Goal: Information Seeking & Learning: Compare options

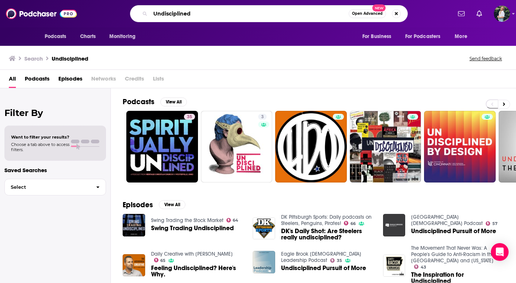
drag, startPoint x: 132, startPoint y: 20, endPoint x: 141, endPoint y: 10, distance: 13.3
click at [141, 10] on div "Undisciplined Open Advanced New" at bounding box center [269, 13] width 278 height 17
paste input "Terrible, Thanks for Asking"
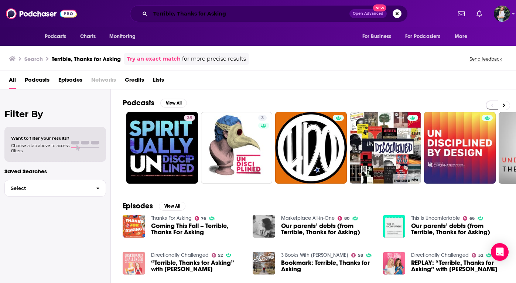
click at [240, 14] on input "Terrible, Thanks for Asking" at bounding box center [249, 14] width 199 height 12
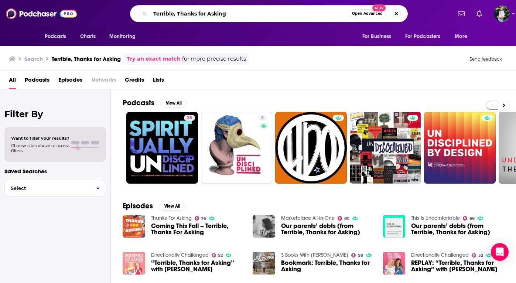
click at [231, 15] on input "Terrible, Thanks for Asking" at bounding box center [249, 14] width 198 height 12
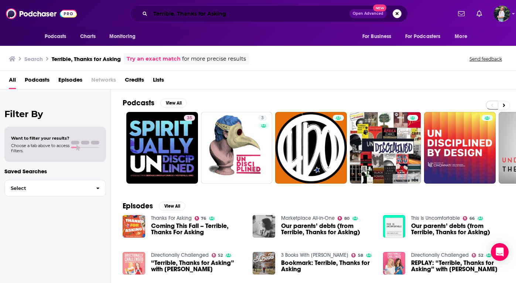
click at [243, 15] on input "Terrible, Thanks for Asking" at bounding box center [249, 14] width 199 height 12
click at [171, 59] on link "Try an exact match" at bounding box center [154, 59] width 54 height 8
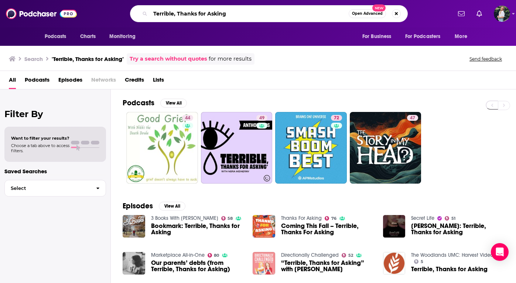
drag, startPoint x: 243, startPoint y: 12, endPoint x: 53, endPoint y: 6, distance: 190.4
click at [53, 6] on div "Podcasts Charts Monitoring Terrible, Thanks for Asking Open Advanced New For Bu…" at bounding box center [258, 13] width 516 height 27
paste input "Your Angry Neighborhood Feminist"
type input "Your Angry Neighborhood Feminist"
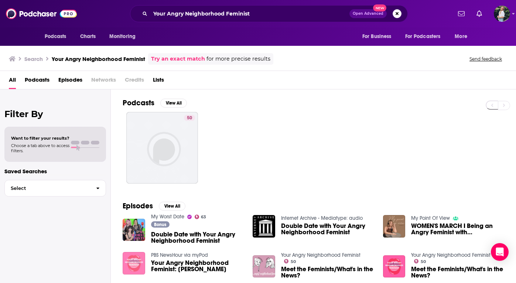
click at [135, 260] on img "Your Angry Neighborhood Feminist: Ruth Bader Ginsburg" at bounding box center [134, 263] width 23 height 23
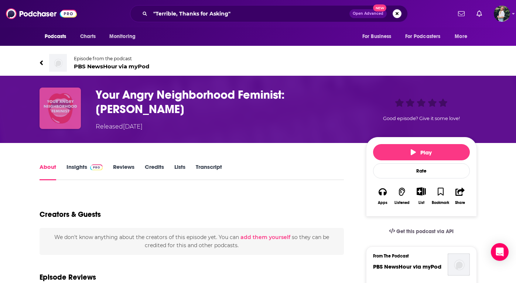
click at [62, 109] on img "Your Angry Neighborhood Feminist: Ruth Bader Ginsburg" at bounding box center [60, 108] width 41 height 41
click at [65, 103] on img "Your Angry Neighborhood Feminist: Ruth Bader Ginsburg" at bounding box center [60, 108] width 41 height 41
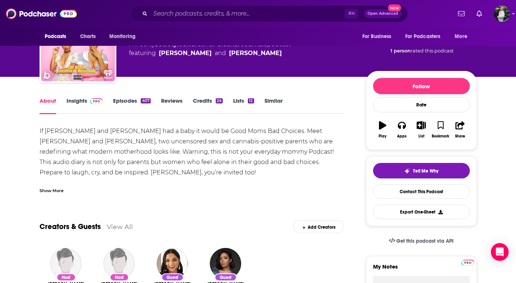
scroll to position [40, 0]
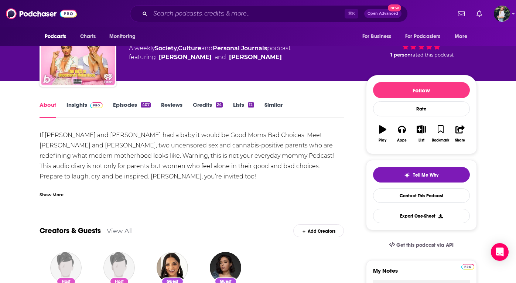
click at [78, 108] on link "Insights" at bounding box center [84, 109] width 37 height 17
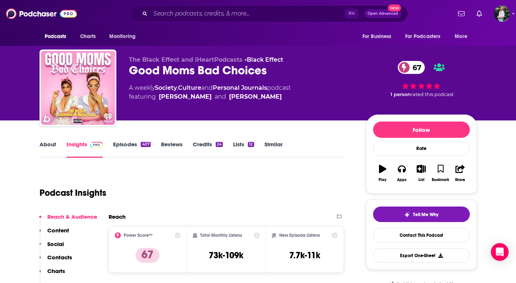
click at [50, 144] on link "About" at bounding box center [48, 149] width 17 height 17
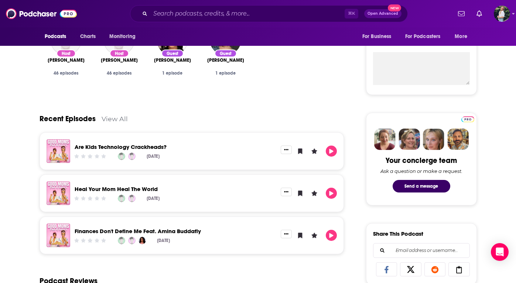
scroll to position [250, 0]
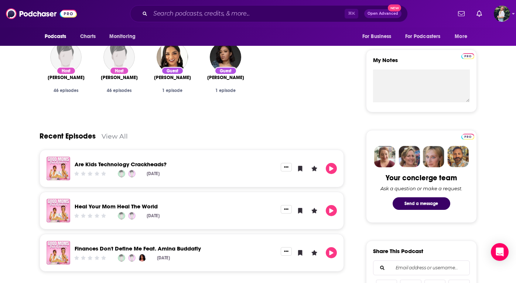
click at [113, 135] on link "View All" at bounding box center [115, 136] width 26 height 8
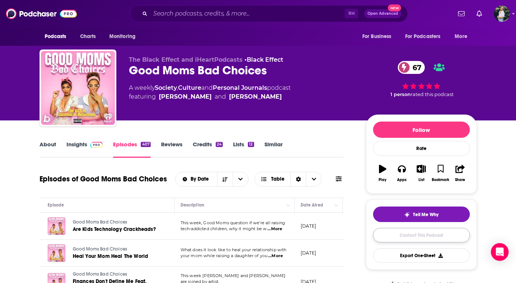
click at [415, 237] on link "Contact This Podcast" at bounding box center [421, 235] width 97 height 14
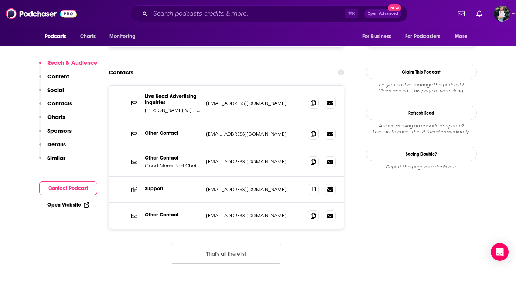
scroll to position [730, 0]
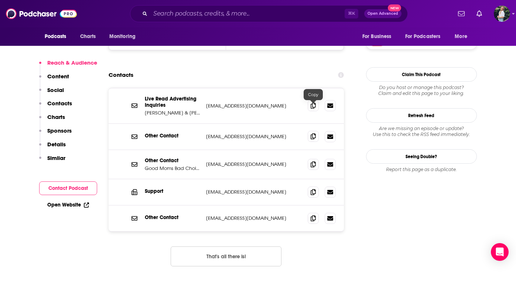
click at [313, 133] on icon at bounding box center [313, 136] width 5 height 6
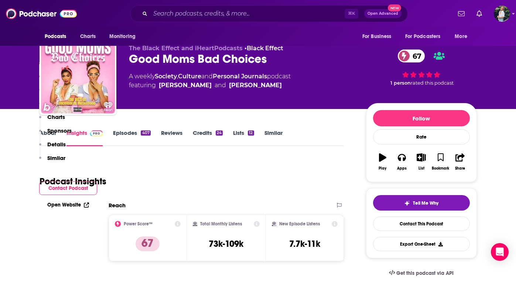
scroll to position [0, 0]
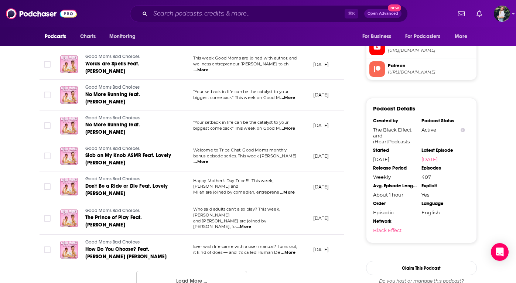
scroll to position [700, 0]
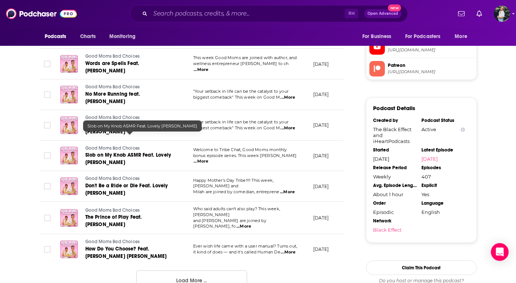
click at [152, 152] on span "Slob on My Knob ASMR Feat. Lovely [PERSON_NAME]" at bounding box center [128, 159] width 86 height 14
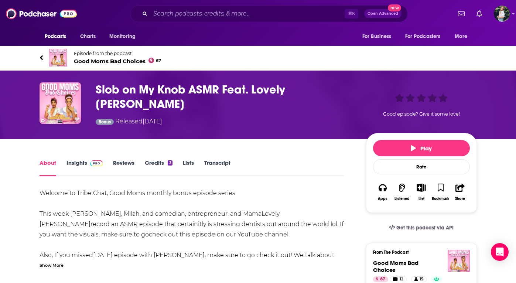
scroll to position [6, 0]
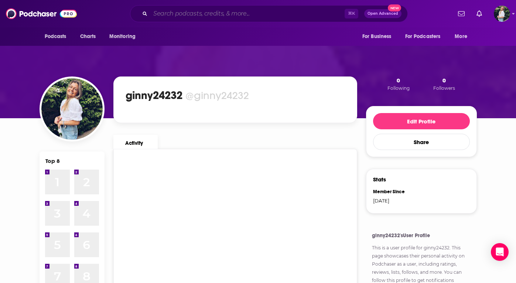
click at [183, 16] on input "Search podcasts, credits, & more..." at bounding box center [247, 14] width 194 height 12
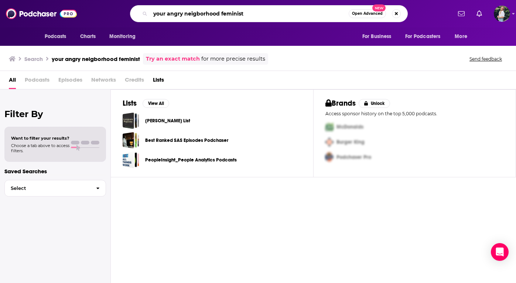
click at [202, 14] on input "your angry neigborhood feminist" at bounding box center [249, 14] width 198 height 12
click at [216, 14] on input "your angry neigborhood feminist" at bounding box center [249, 14] width 198 height 12
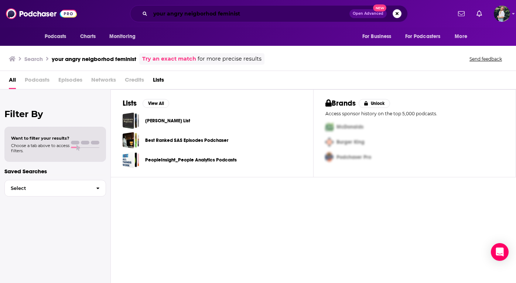
click at [259, 19] on input "your angry neigborhod feminist" at bounding box center [249, 14] width 199 height 12
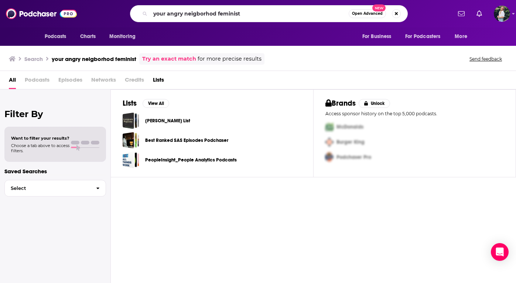
click at [167, 58] on link "Try an exact match" at bounding box center [169, 59] width 54 height 8
drag, startPoint x: 255, startPoint y: 12, endPoint x: 140, endPoint y: 4, distance: 114.8
click at [140, 4] on div "Podcasts Charts Monitoring your angry neigborhod feminist Open Advanced New For…" at bounding box center [258, 13] width 516 height 27
type input "your angry"
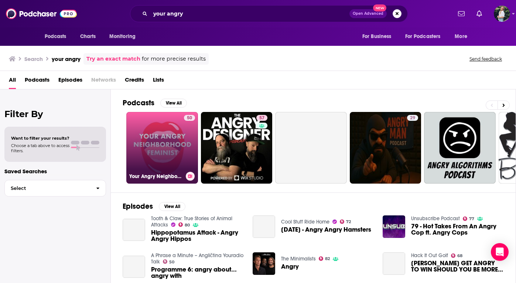
click at [151, 137] on link "50 Your Angry Neighborhood Feminist" at bounding box center [162, 148] width 72 height 72
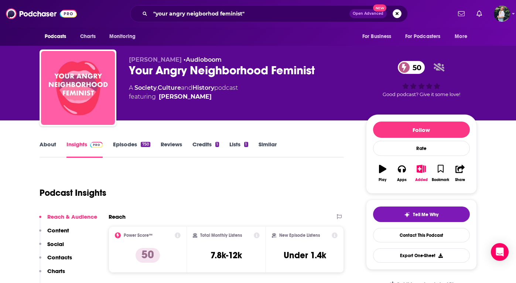
click at [42, 143] on link "About" at bounding box center [48, 149] width 17 height 17
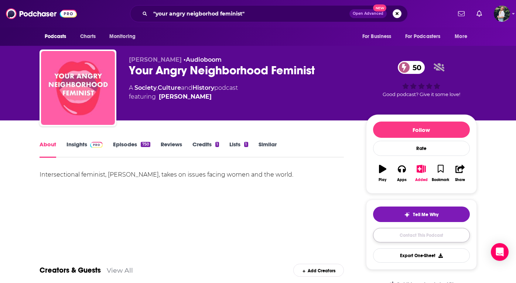
click at [422, 240] on link "Contact This Podcast" at bounding box center [421, 235] width 97 height 14
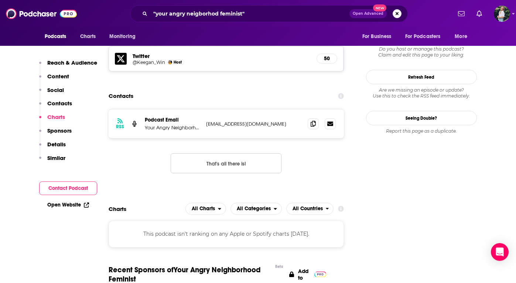
scroll to position [659, 0]
click at [314, 121] on icon at bounding box center [313, 124] width 5 height 6
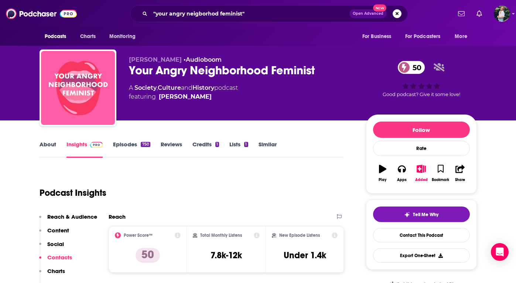
click at [266, 145] on link "Similar" at bounding box center [268, 149] width 18 height 17
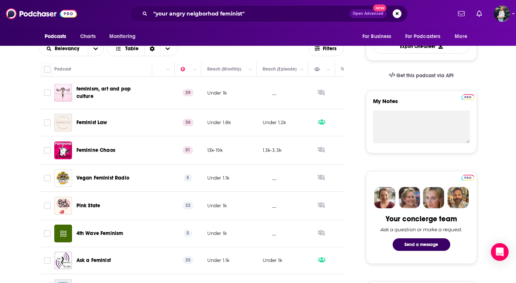
scroll to position [0, 242]
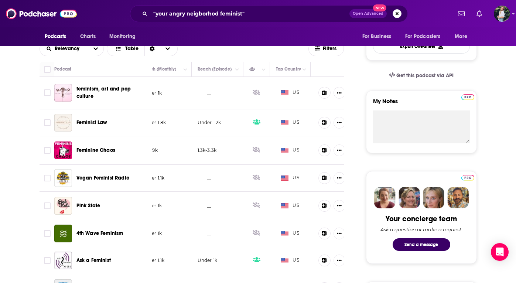
click at [85, 147] on span "Feminine Chaos" at bounding box center [95, 150] width 39 height 6
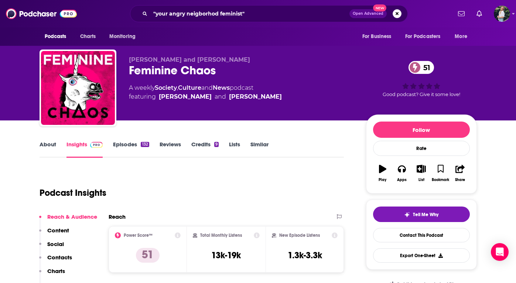
click at [48, 144] on link "About" at bounding box center [48, 149] width 17 height 17
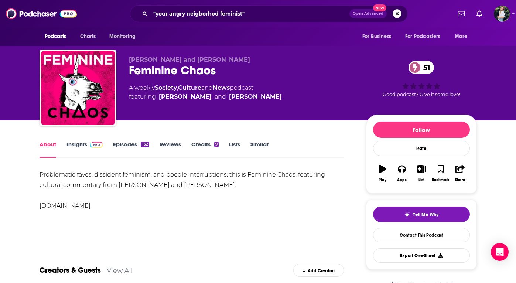
click at [261, 146] on link "Similar" at bounding box center [259, 149] width 18 height 17
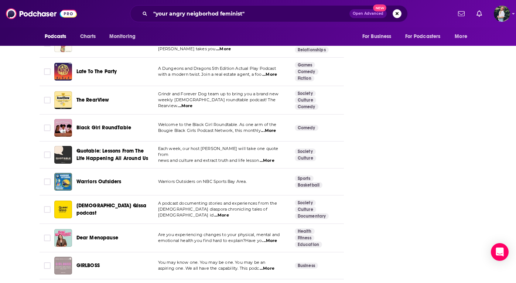
click at [272, 128] on span "...More" at bounding box center [268, 131] width 15 height 6
click at [109, 124] on span "Black Girl RoundTable" at bounding box center [103, 127] width 55 height 6
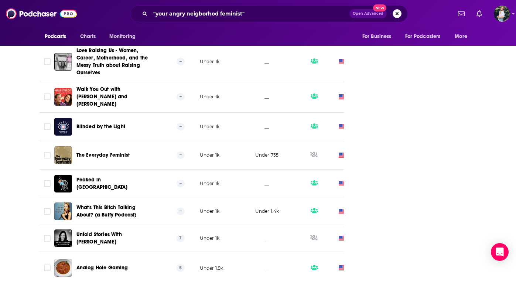
scroll to position [2503, 0]
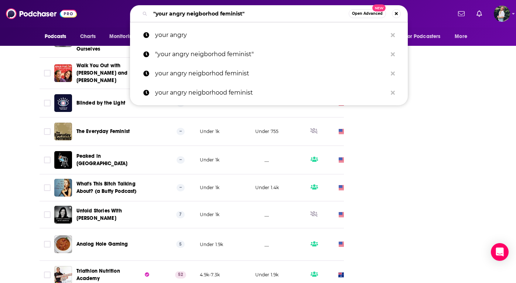
drag, startPoint x: 252, startPoint y: 16, endPoint x: 75, endPoint y: 20, distance: 177.4
click at [75, 20] on div "Podcasts Charts Monitoring "your angry neigborhod feminist" Open Advanced New y…" at bounding box center [258, 13] width 516 height 27
paste input "What Could Go Right?"
type input ""your angry neigborhod feminist"What Could Go Right?"
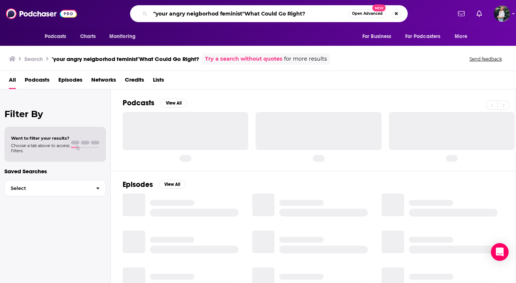
drag, startPoint x: 245, startPoint y: 14, endPoint x: 146, endPoint y: 13, distance: 98.6
click at [146, 13] on div ""your angry neigborhod feminist"What Could Go Right? Open Advanced New" at bounding box center [269, 13] width 278 height 17
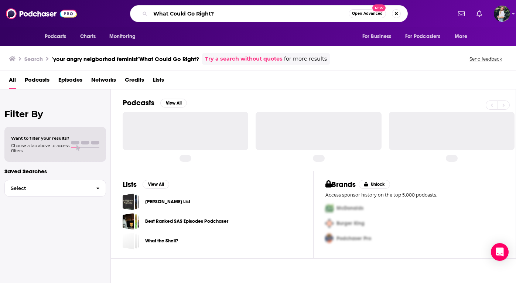
type input "What Could Go Right?"
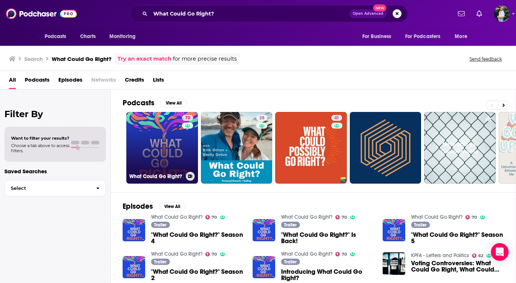
click at [158, 150] on link "70 What Could Go Right?" at bounding box center [162, 148] width 72 height 72
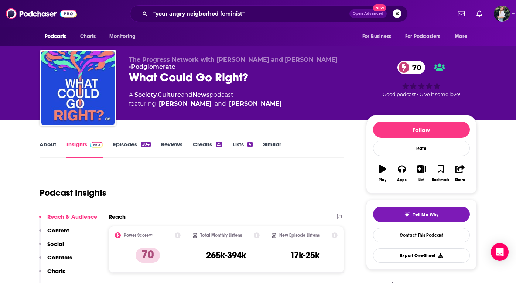
click at [266, 143] on link "Similar" at bounding box center [272, 149] width 18 height 17
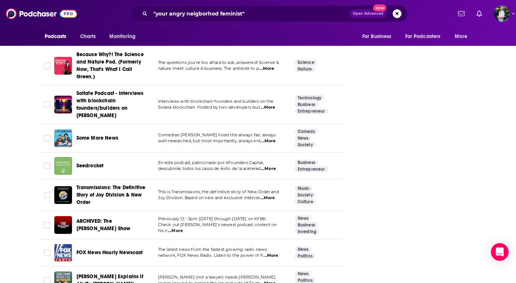
scroll to position [1158, 0]
